Goal: Information Seeking & Learning: Learn about a topic

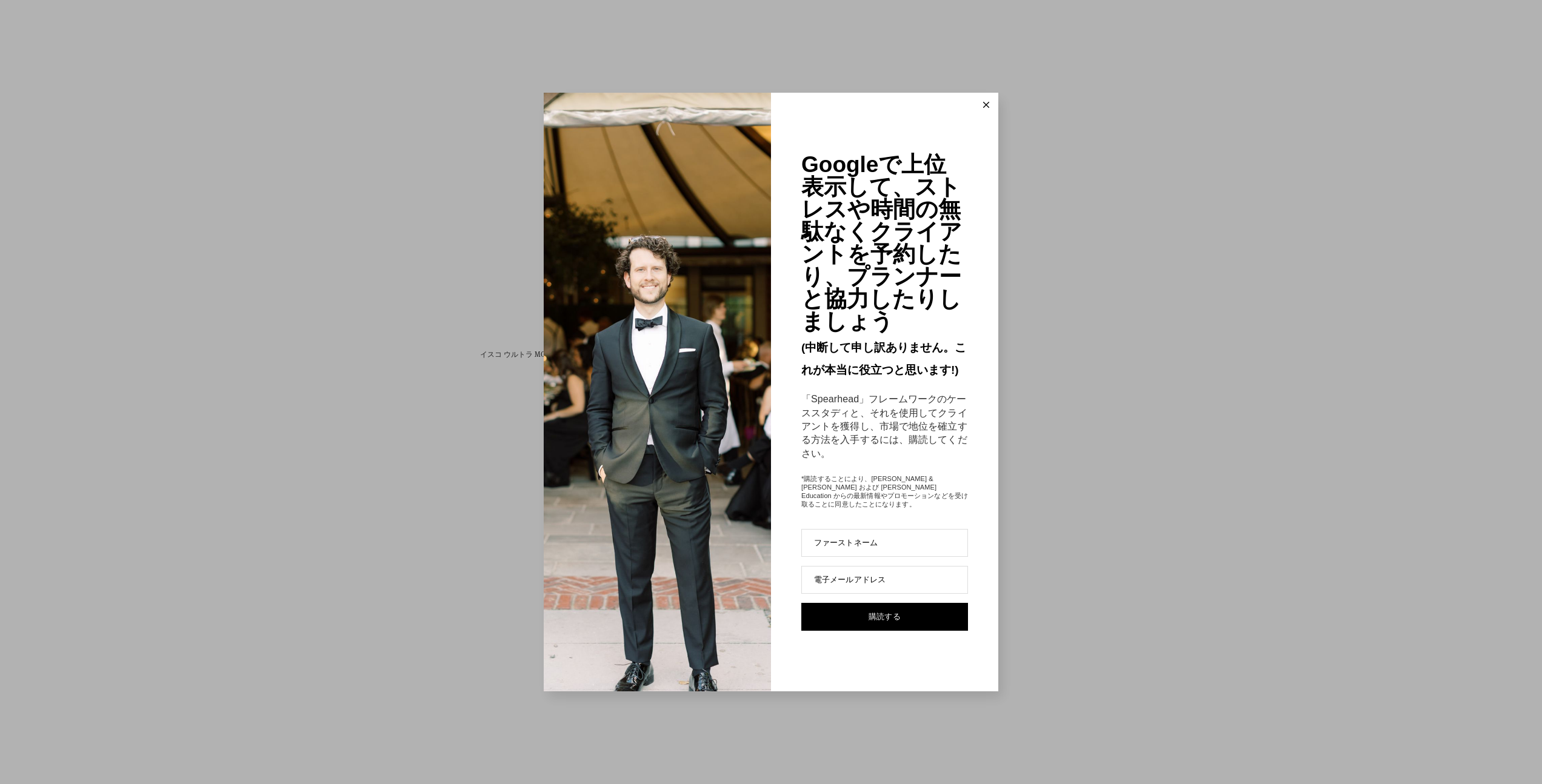
scroll to position [4877, 0]
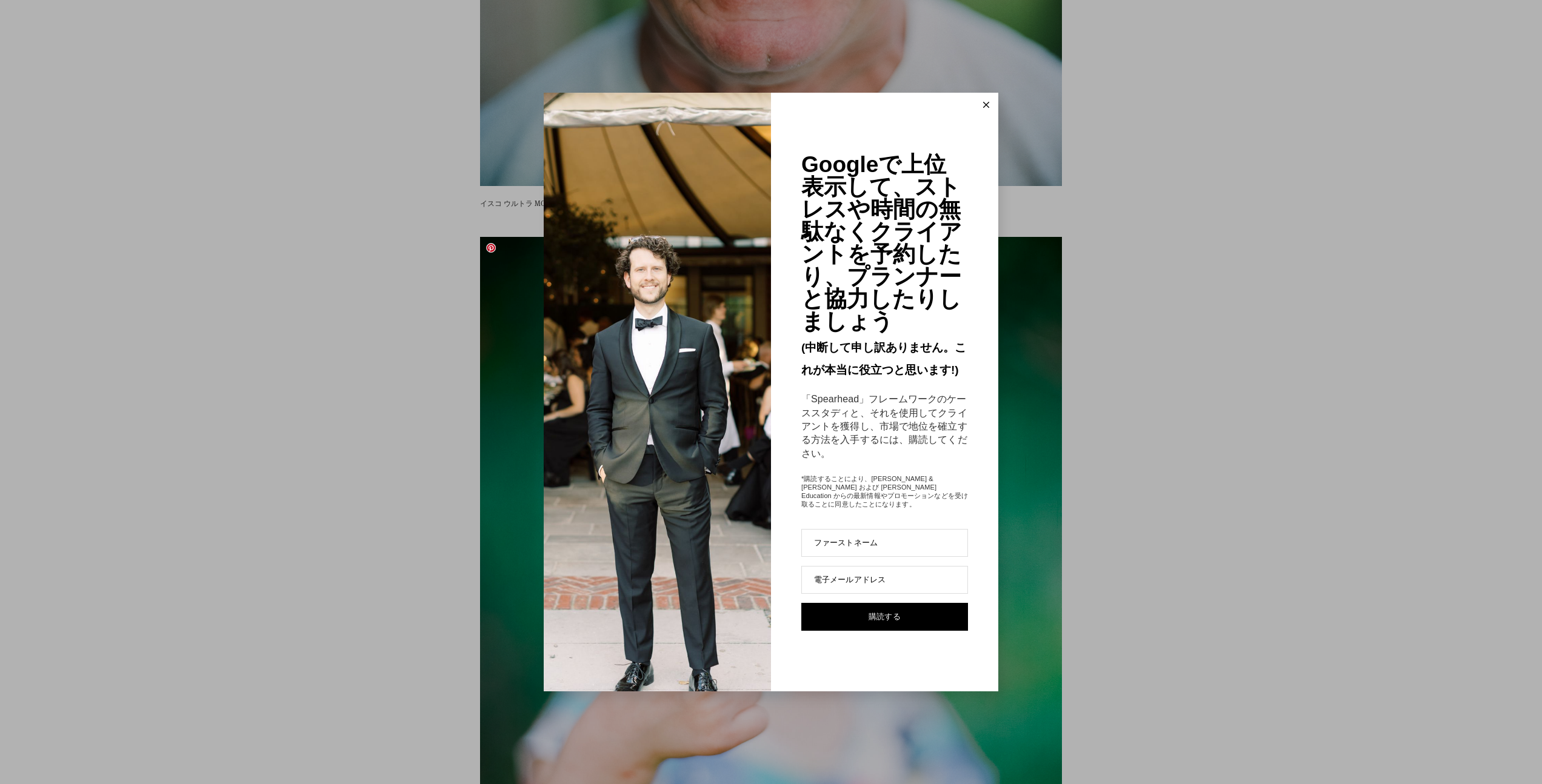
click at [504, 311] on div "Googleで上位表示して、ストレスや時間の無駄なくクライアントを予約したり、プランナーと協力したりしましょう (中断して申し訳ありません。これが本当に役立つ…" at bounding box center [771, 392] width 1542 height 784
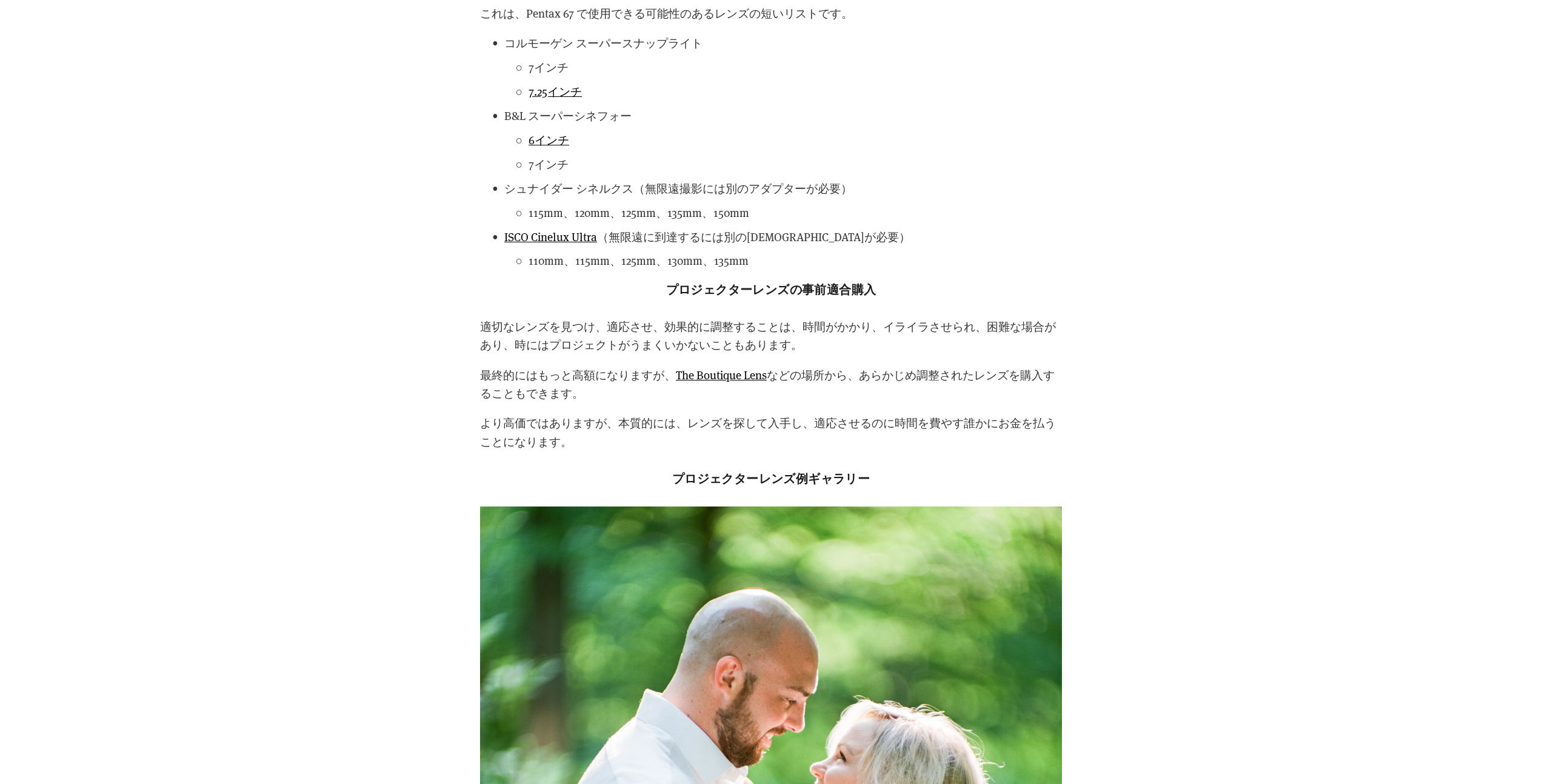
scroll to position [3078, 0]
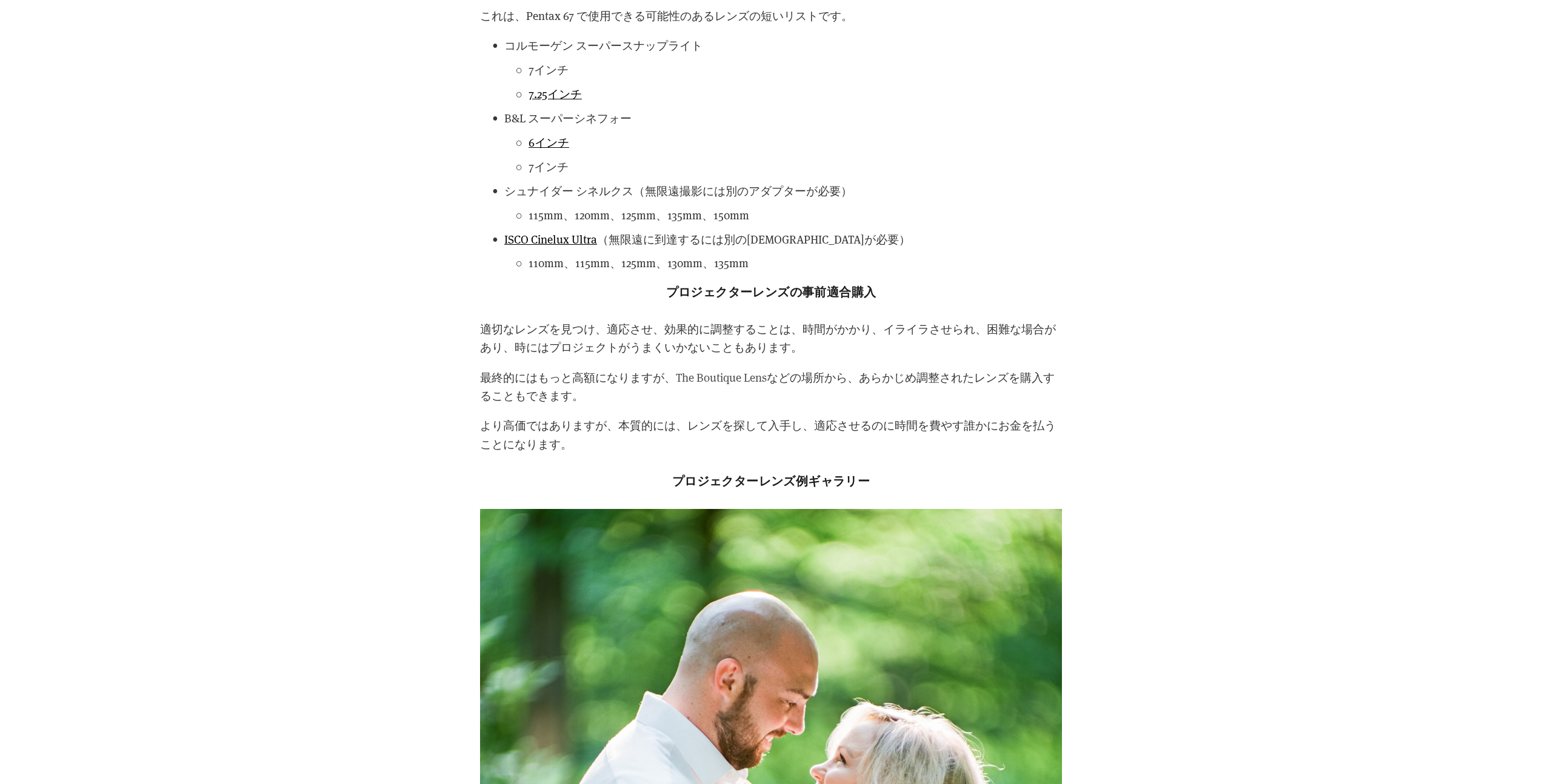
click at [731, 381] on font "The Boutique Lens" at bounding box center [721, 377] width 91 height 15
drag, startPoint x: 669, startPoint y: 379, endPoint x: 700, endPoint y: 381, distance: 31.1
click at [714, 381] on p "最終的にはもっと高額になりますが、 The Boutique Lens などの場所から、あらかじめ調整されたレンズを購入することもできます。" at bounding box center [771, 387] width 582 height 37
click at [653, 399] on p "最終的にはもっと高額になりますが、 The Boutique Lens などの場所から、あらかじめ調整されたレンズを購入することもできます。" at bounding box center [771, 387] width 582 height 37
drag, startPoint x: 674, startPoint y: 381, endPoint x: 772, endPoint y: 382, distance: 98.0
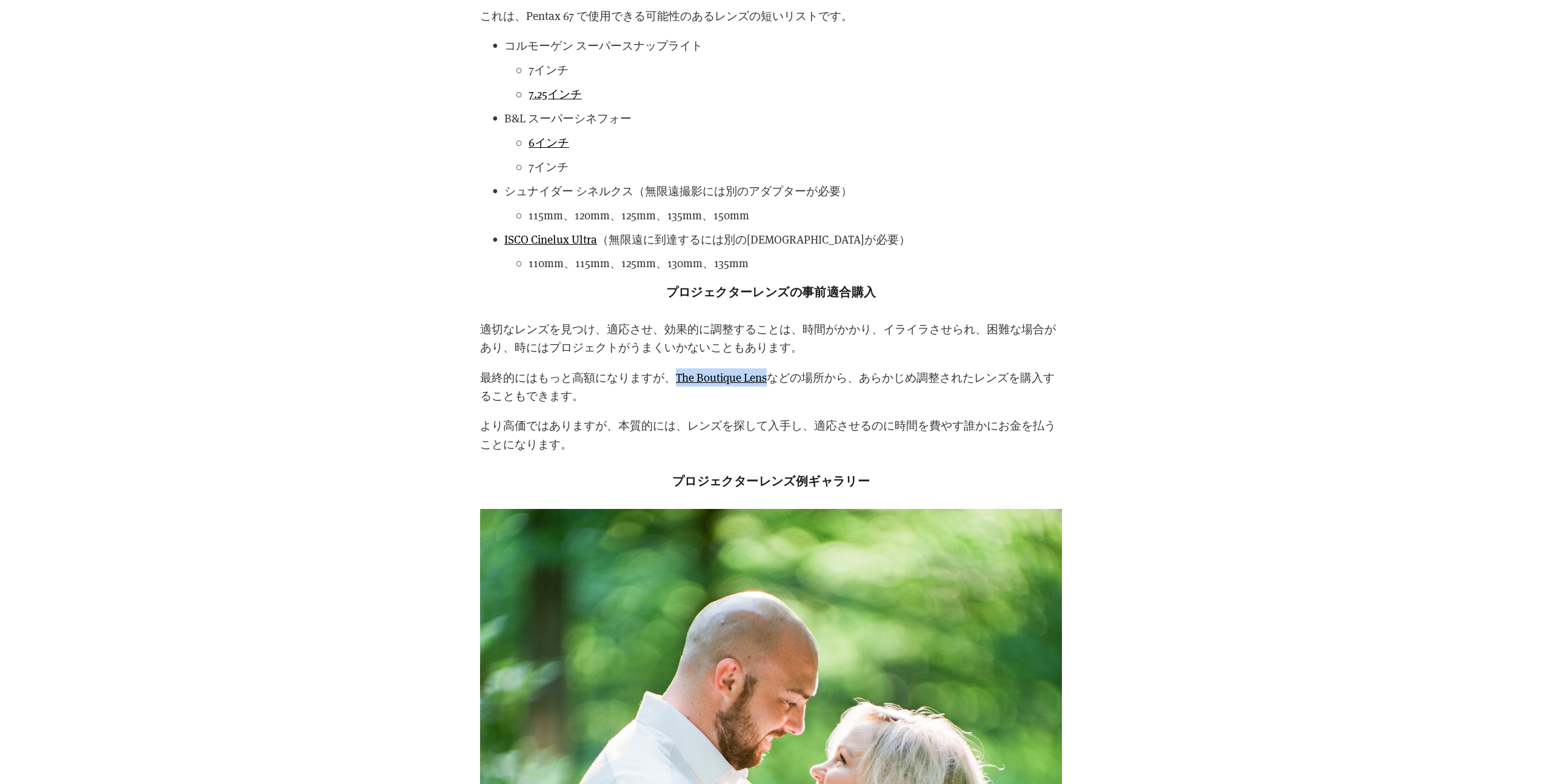
click at [772, 382] on p "最終的にはもっと高額になりますが、 The Boutique Lens などの場所から、あらかじめ調整されたレンズを購入することもできます。" at bounding box center [771, 387] width 582 height 37
drag, startPoint x: 927, startPoint y: 254, endPoint x: 923, endPoint y: 246, distance: 8.9
click at [923, 246] on li "ISCO Cinelux Ultra （無限遠に到達するには別のアダプターが必要） 110mm、115mm、125mm、130mm、135mm" at bounding box center [783, 251] width 558 height 43
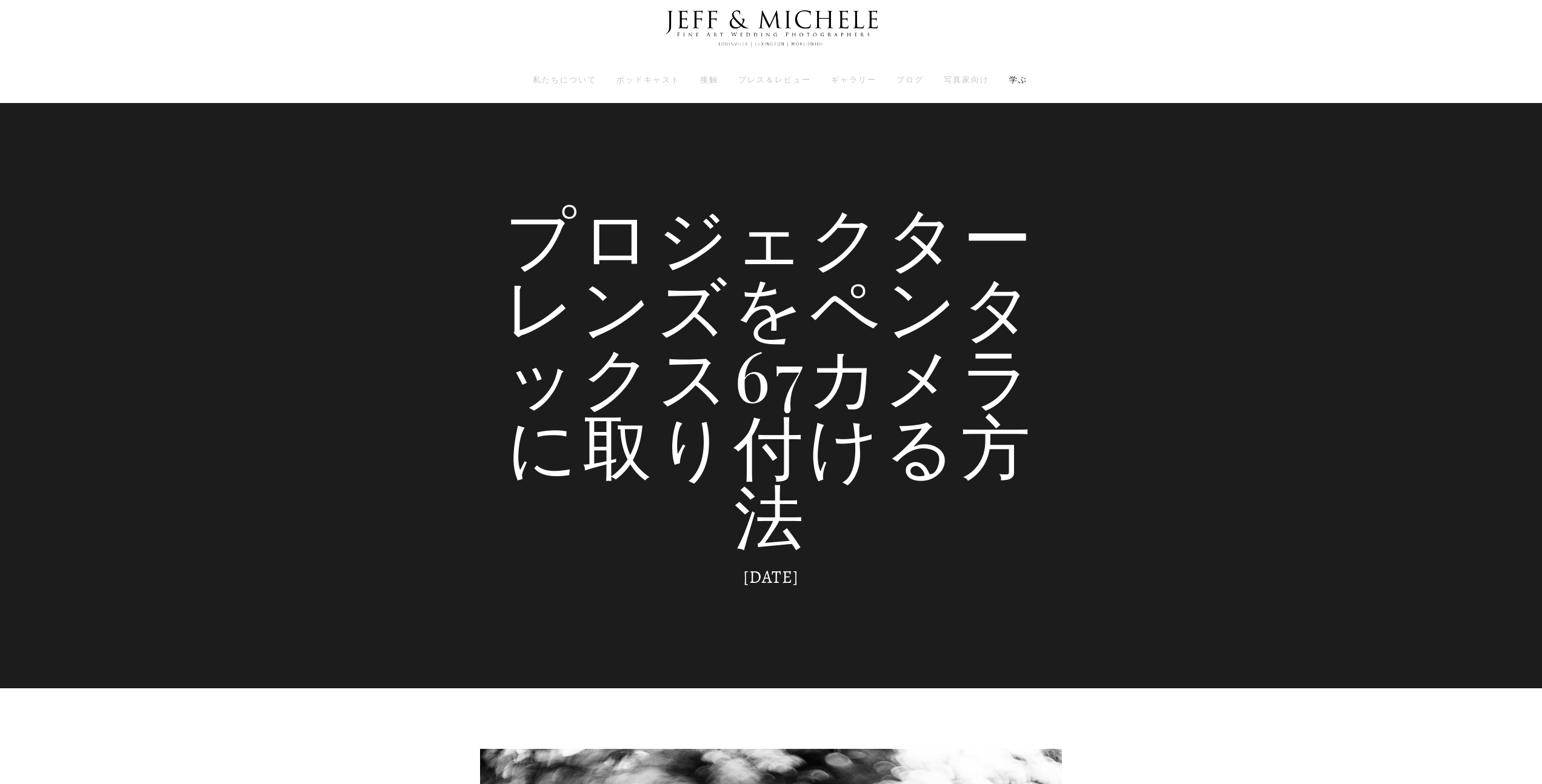
scroll to position [0, 0]
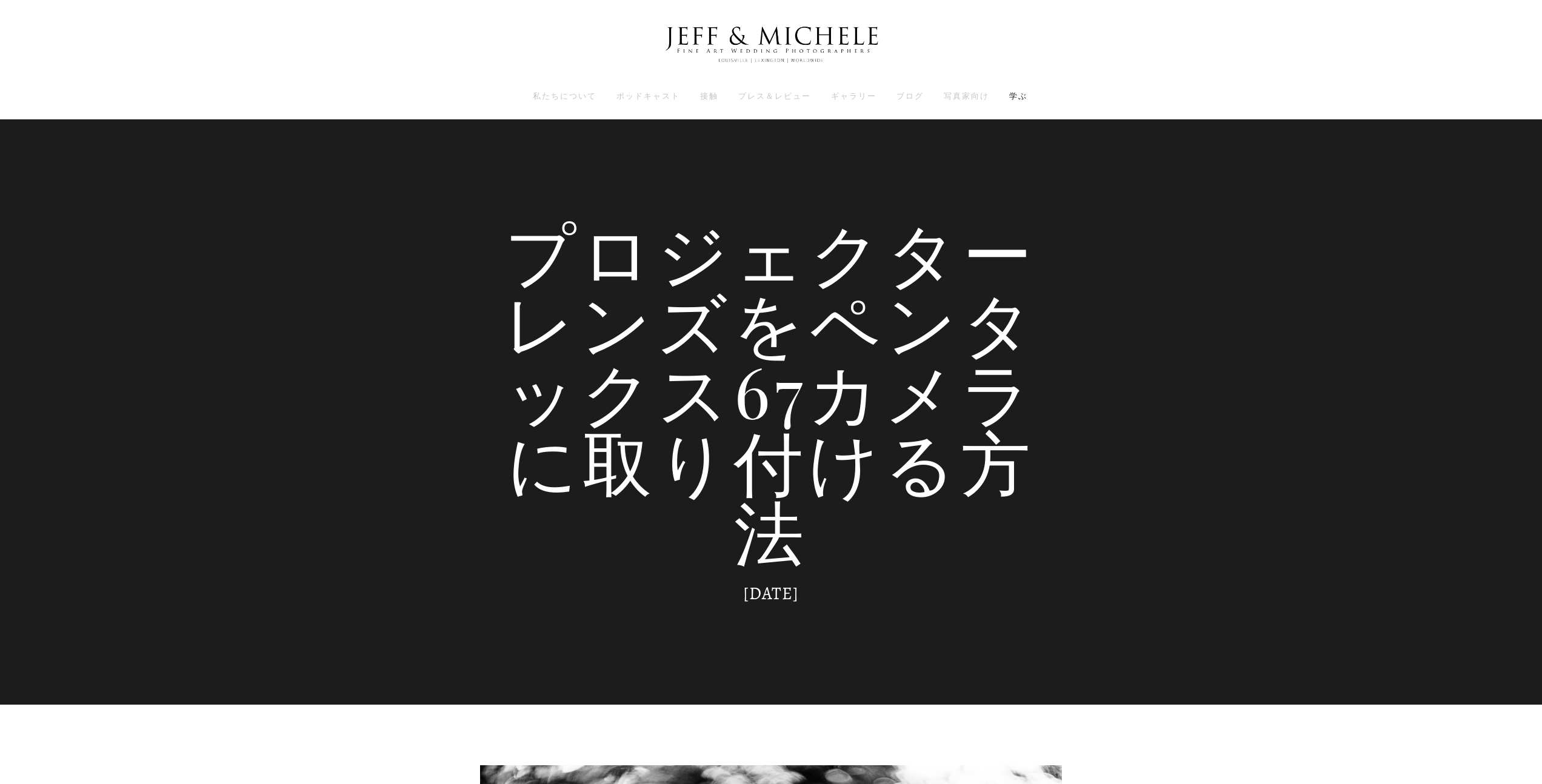
click at [747, 36] on img at bounding box center [771, 45] width 242 height 60
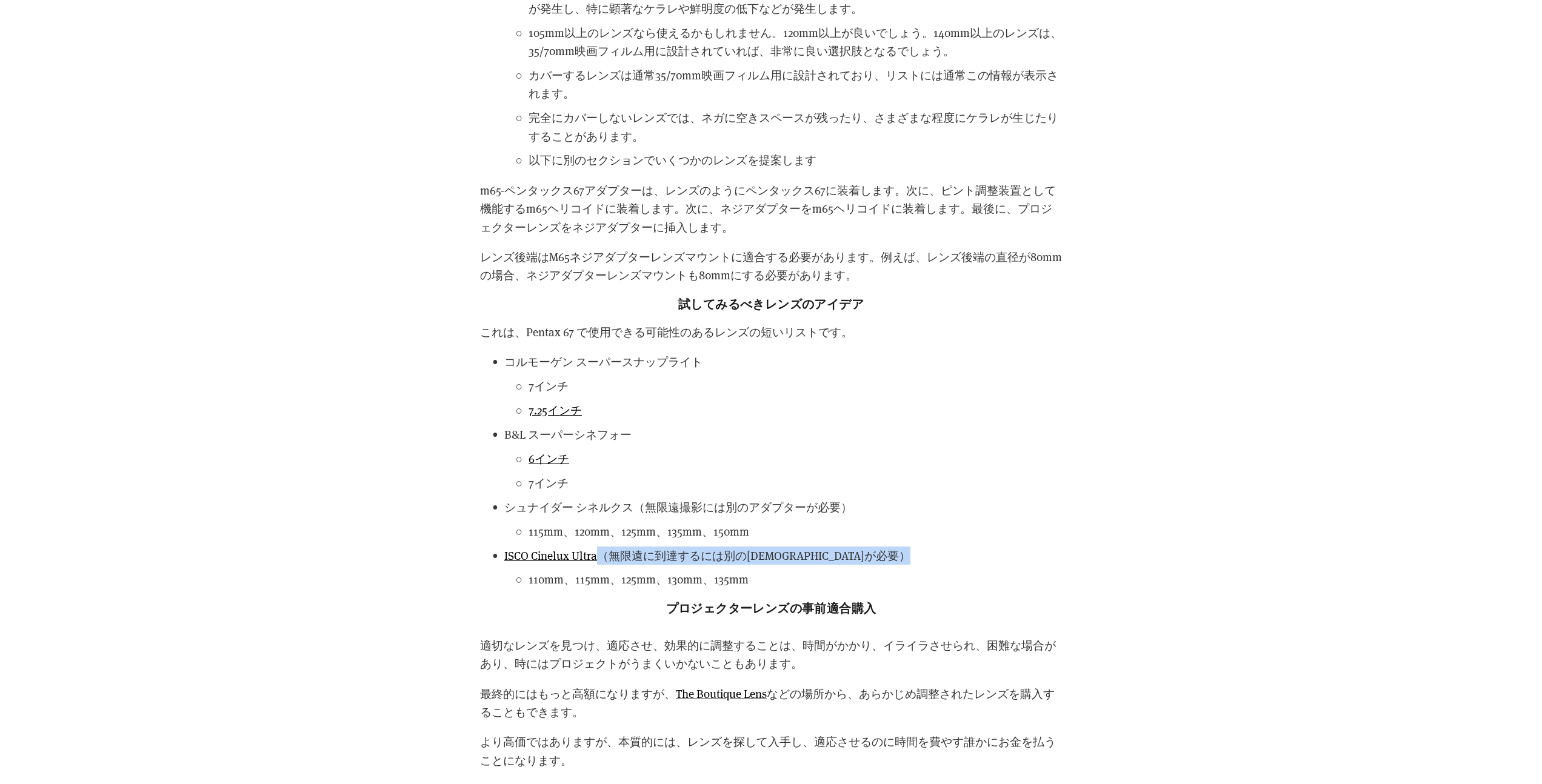
scroll to position [2762, 0]
click at [591, 553] on font "ISCO Cinelux Ultra" at bounding box center [551, 554] width 93 height 15
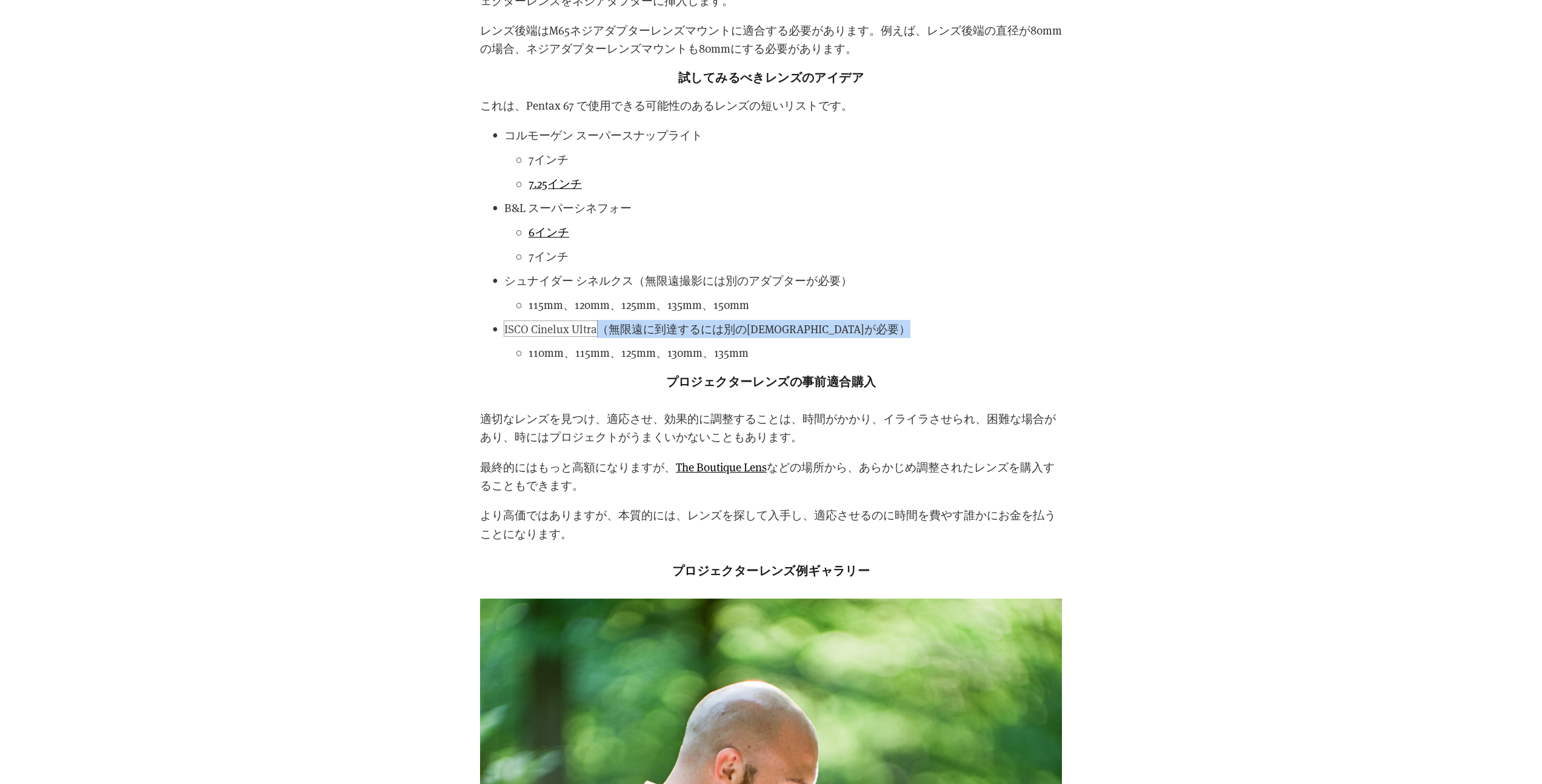
scroll to position [2989, 0]
drag, startPoint x: 600, startPoint y: 331, endPoint x: 504, endPoint y: 331, distance: 96.0
click at [504, 331] on p "ISCO Cinelux Ultra （無限遠に到達するには別のアダプターが必要）" at bounding box center [783, 329] width 558 height 18
copy font "ISCO Cinelux Ultra"
click at [864, 337] on li "ISCO Cinelux Ultra （無限遠に到達するには別のアダプターが必要） 110mm、115mm、125mm、130mm、135mm" at bounding box center [783, 341] width 558 height 43
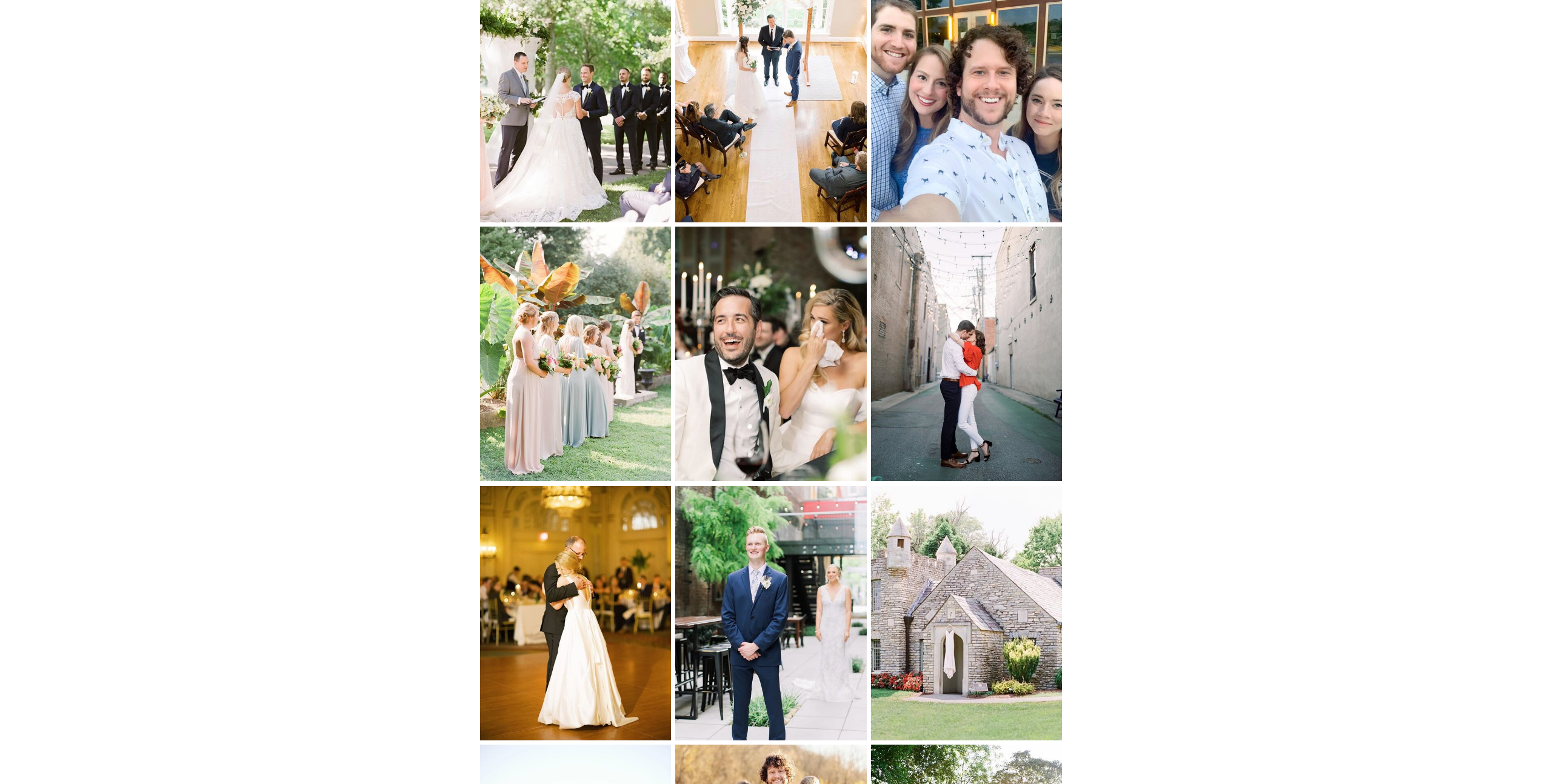
scroll to position [4747, 0]
